Goal: Answer question/provide support: Share knowledge or assist other users

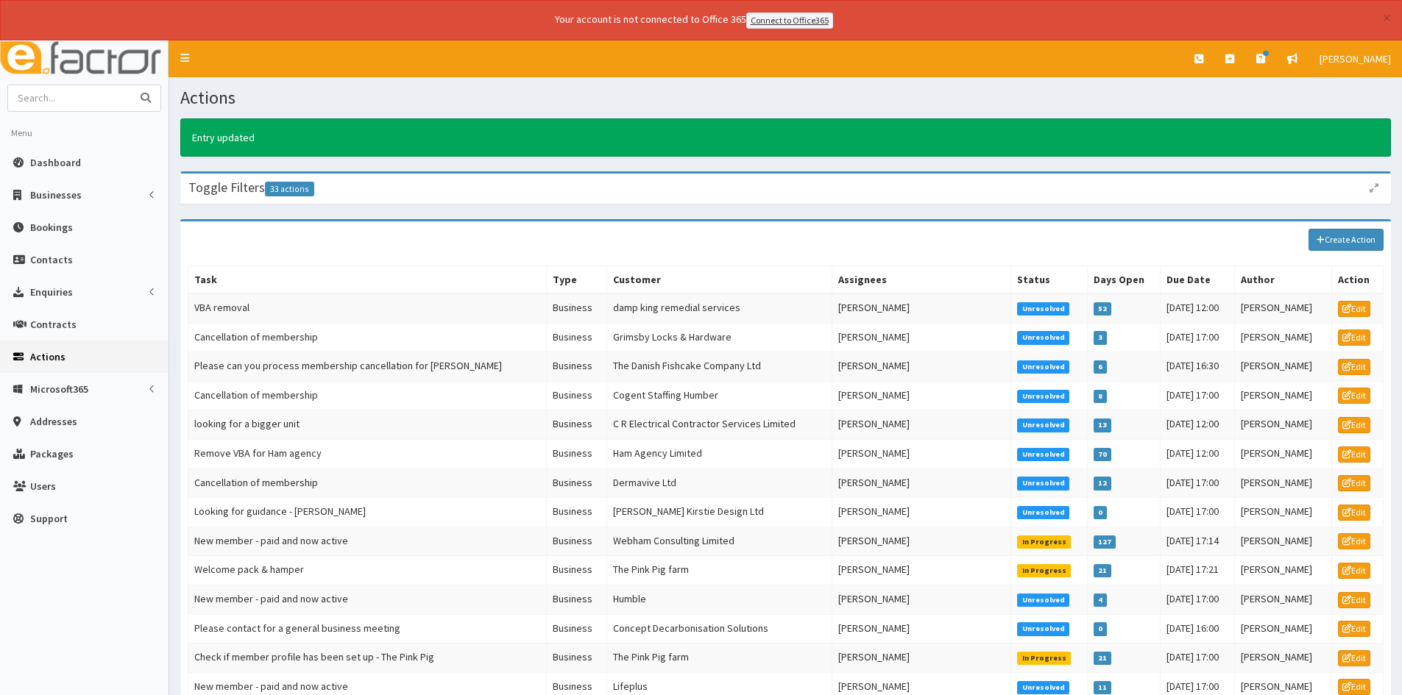
click at [91, 98] on input "text" at bounding box center [70, 98] width 124 height 26
type input "signum"
click at [131, 85] on button "submit" at bounding box center [145, 98] width 29 height 26
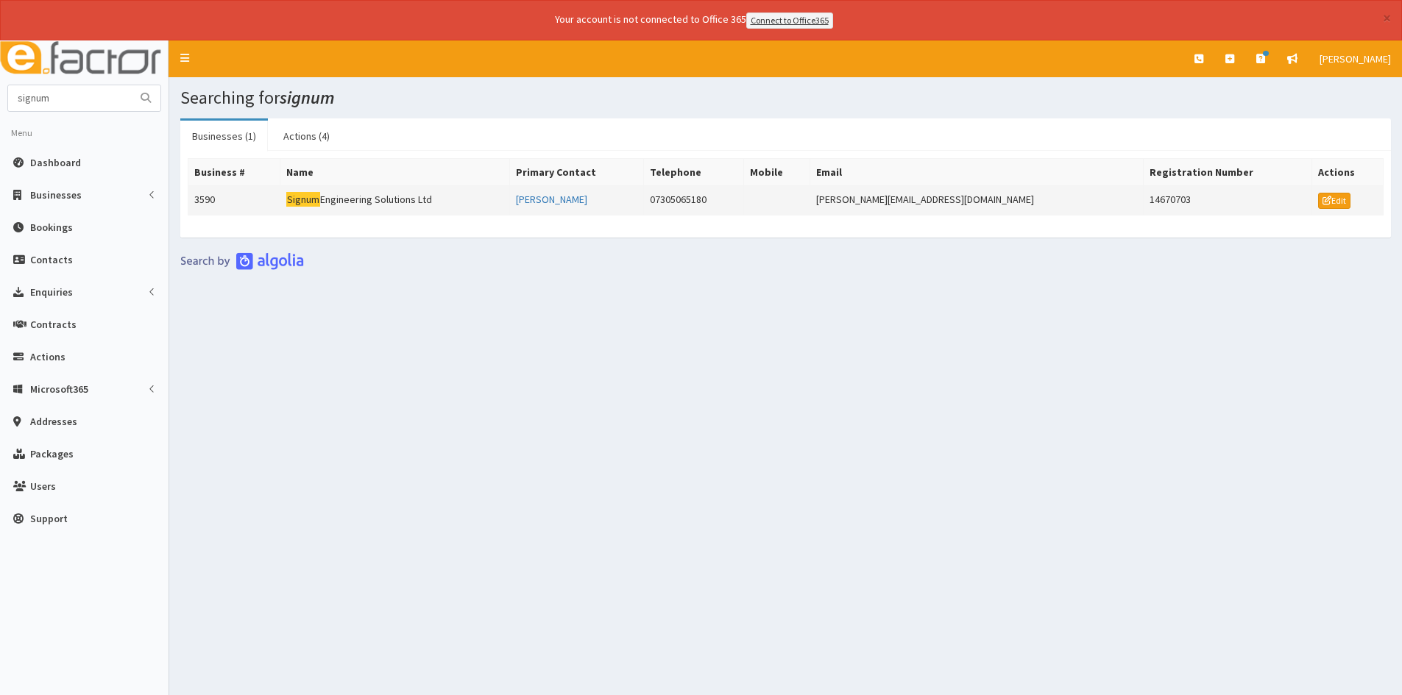
click at [628, 199] on td "[PERSON_NAME]" at bounding box center [576, 199] width 134 height 29
click at [587, 199] on link "[PERSON_NAME]" at bounding box center [551, 199] width 71 height 13
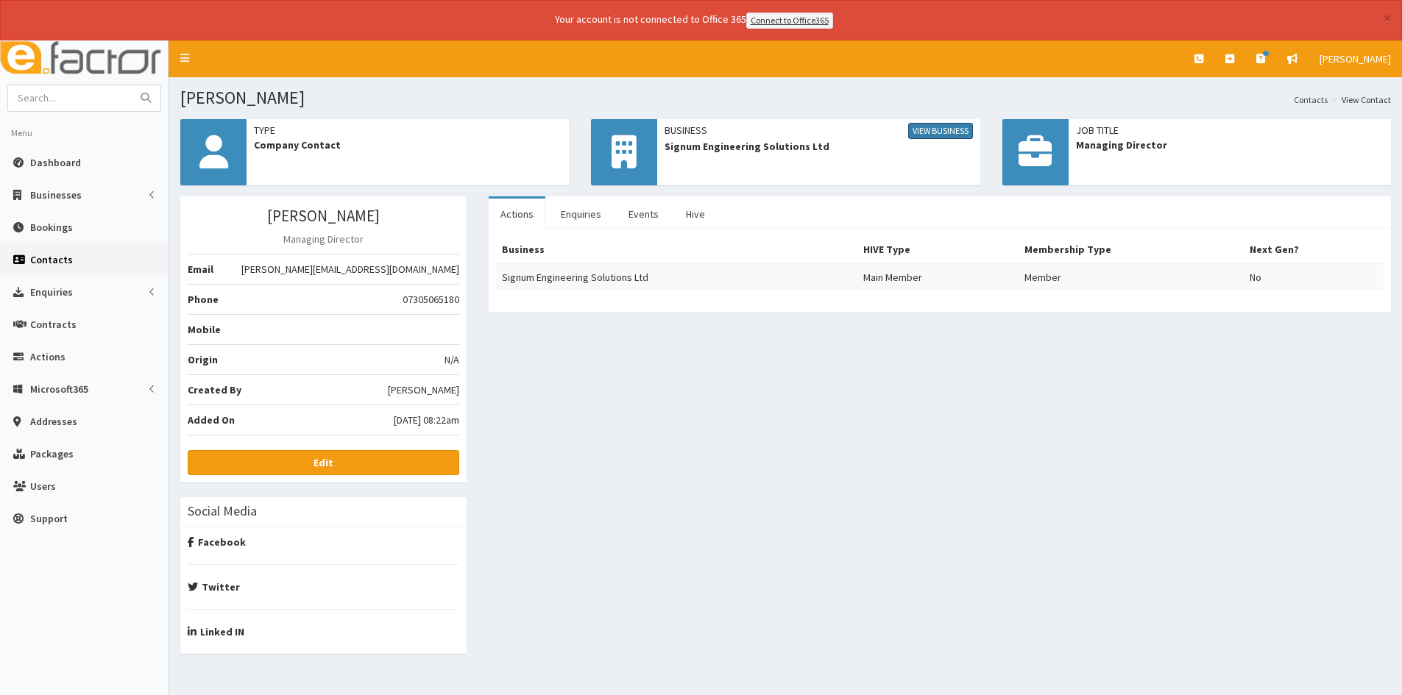
click at [927, 134] on link "View Business" at bounding box center [940, 131] width 65 height 16
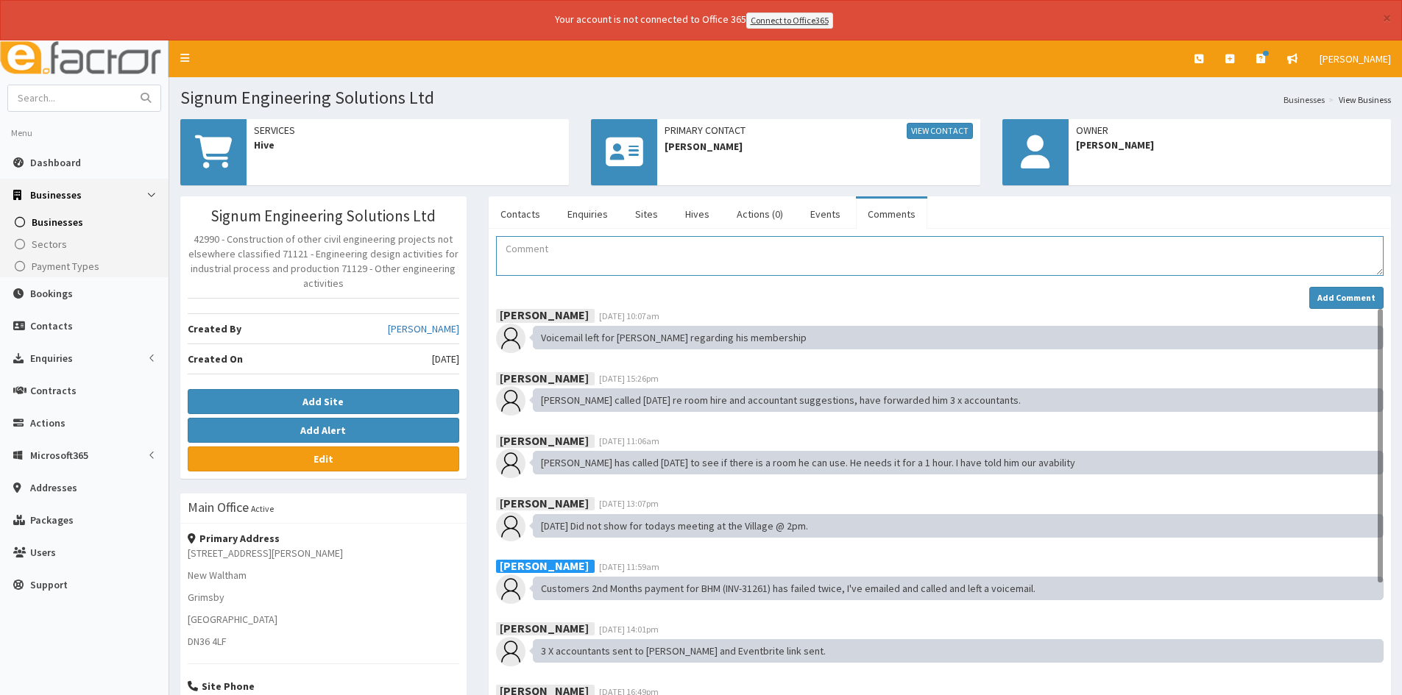
click at [728, 266] on textarea "Comment" at bounding box center [939, 256] width 887 height 40
type textarea "suspended membership due to 2 months outstanding and no response to contact."
click at [1325, 303] on button "Add Comment" at bounding box center [1346, 298] width 74 height 22
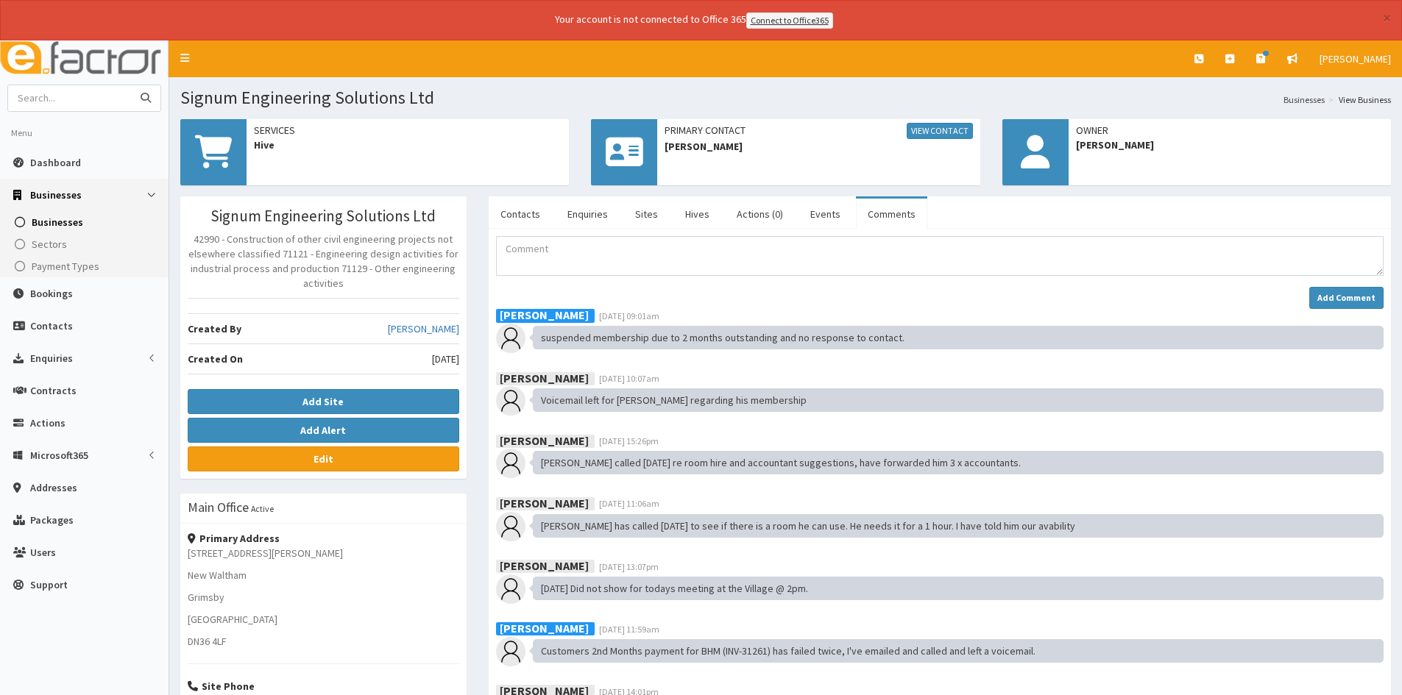
click at [43, 104] on input "text" at bounding box center [70, 98] width 124 height 26
type input "hunter"
click at [131, 85] on button "submit" at bounding box center [145, 98] width 29 height 26
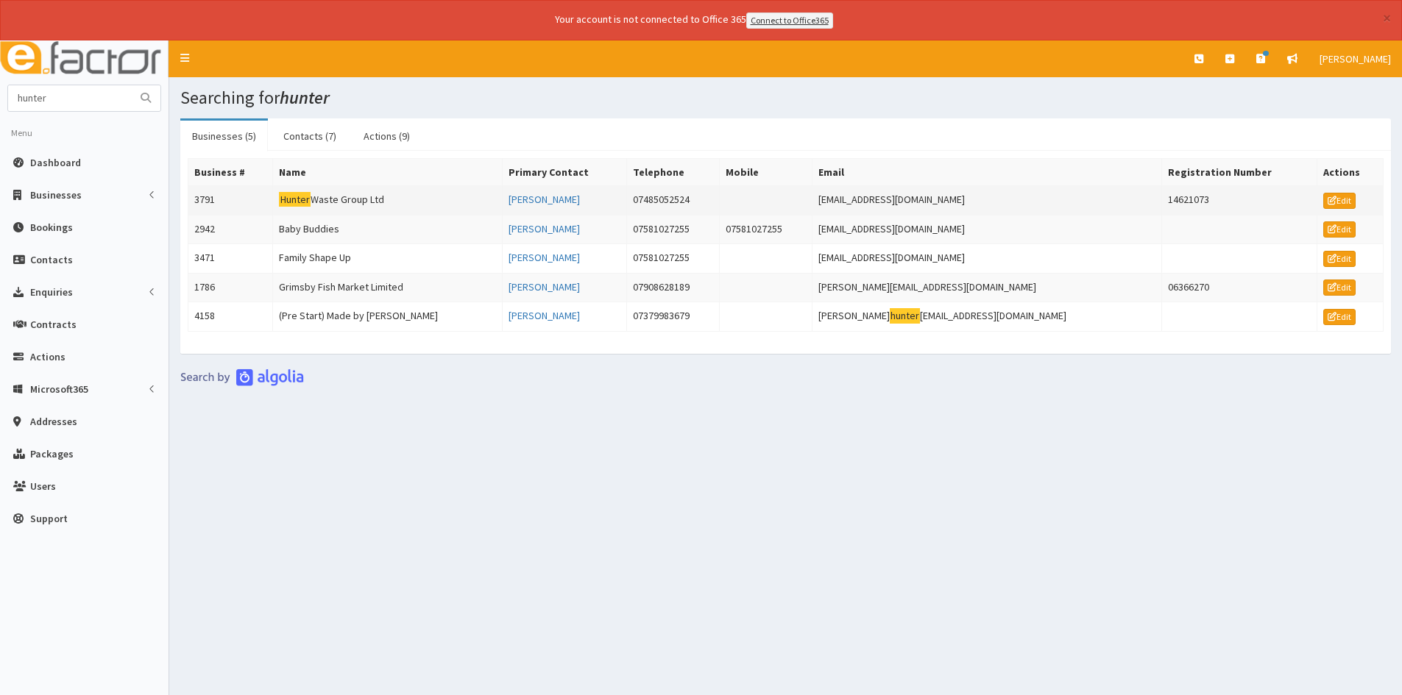
click at [681, 202] on td "07485052524" at bounding box center [672, 199] width 93 height 29
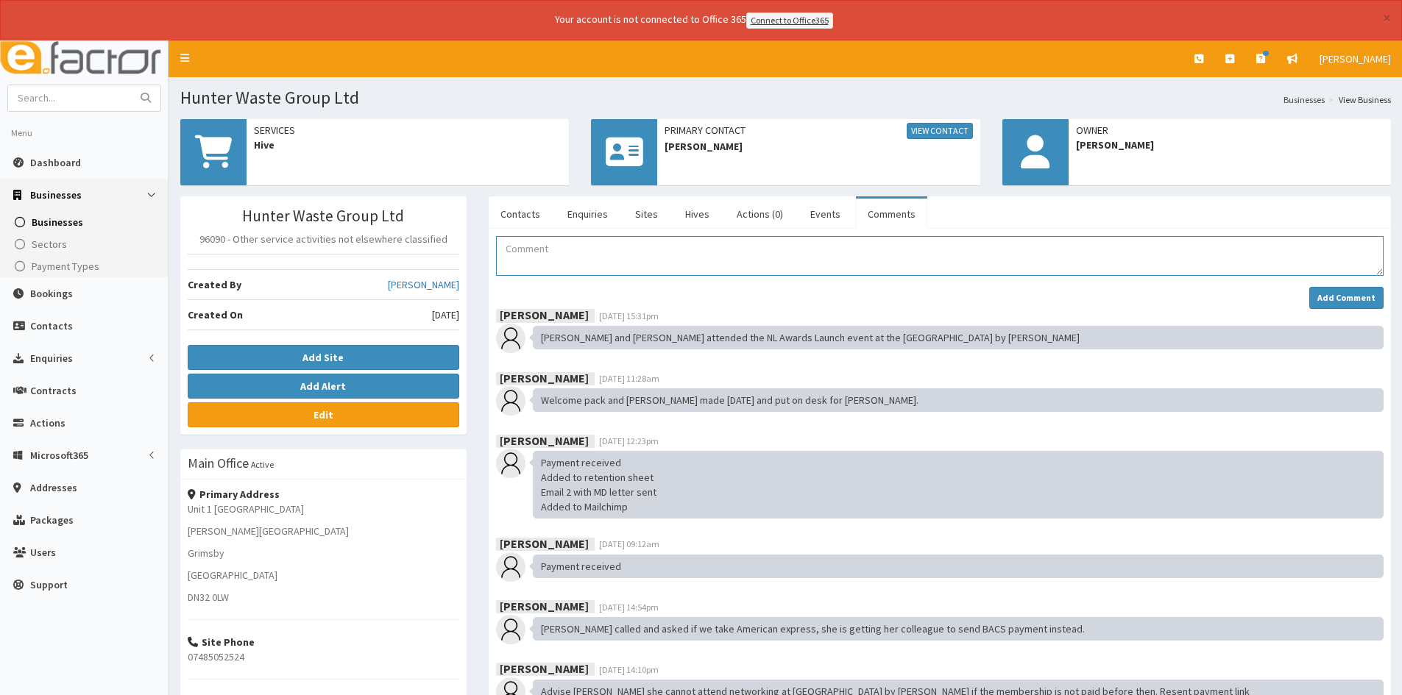
click at [673, 270] on textarea "Comment" at bounding box center [939, 256] width 887 height 40
type textarea "suspended membership due to 3 months outstanding, contact left the company."
click at [1350, 299] on strong "Add Comment" at bounding box center [1346, 297] width 58 height 11
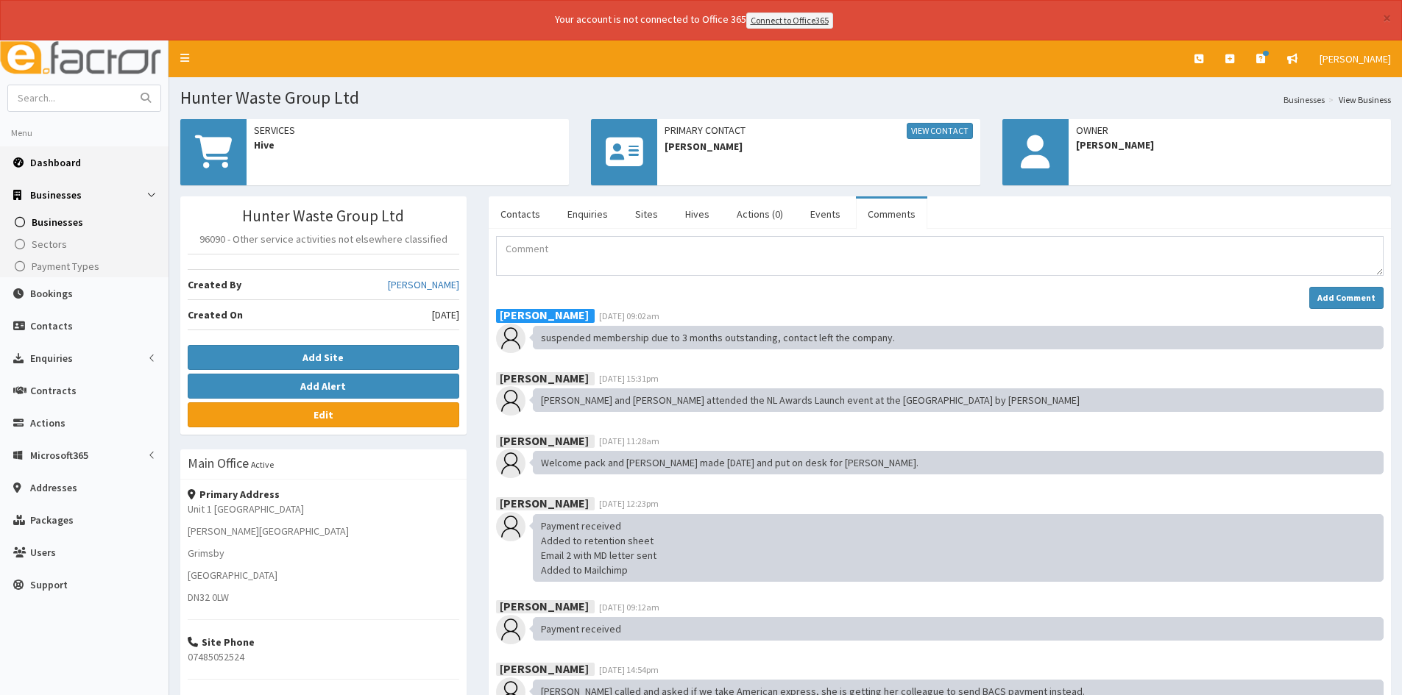
click at [56, 158] on span "Dashboard" at bounding box center [55, 162] width 51 height 13
